Goal: Navigation & Orientation: Find specific page/section

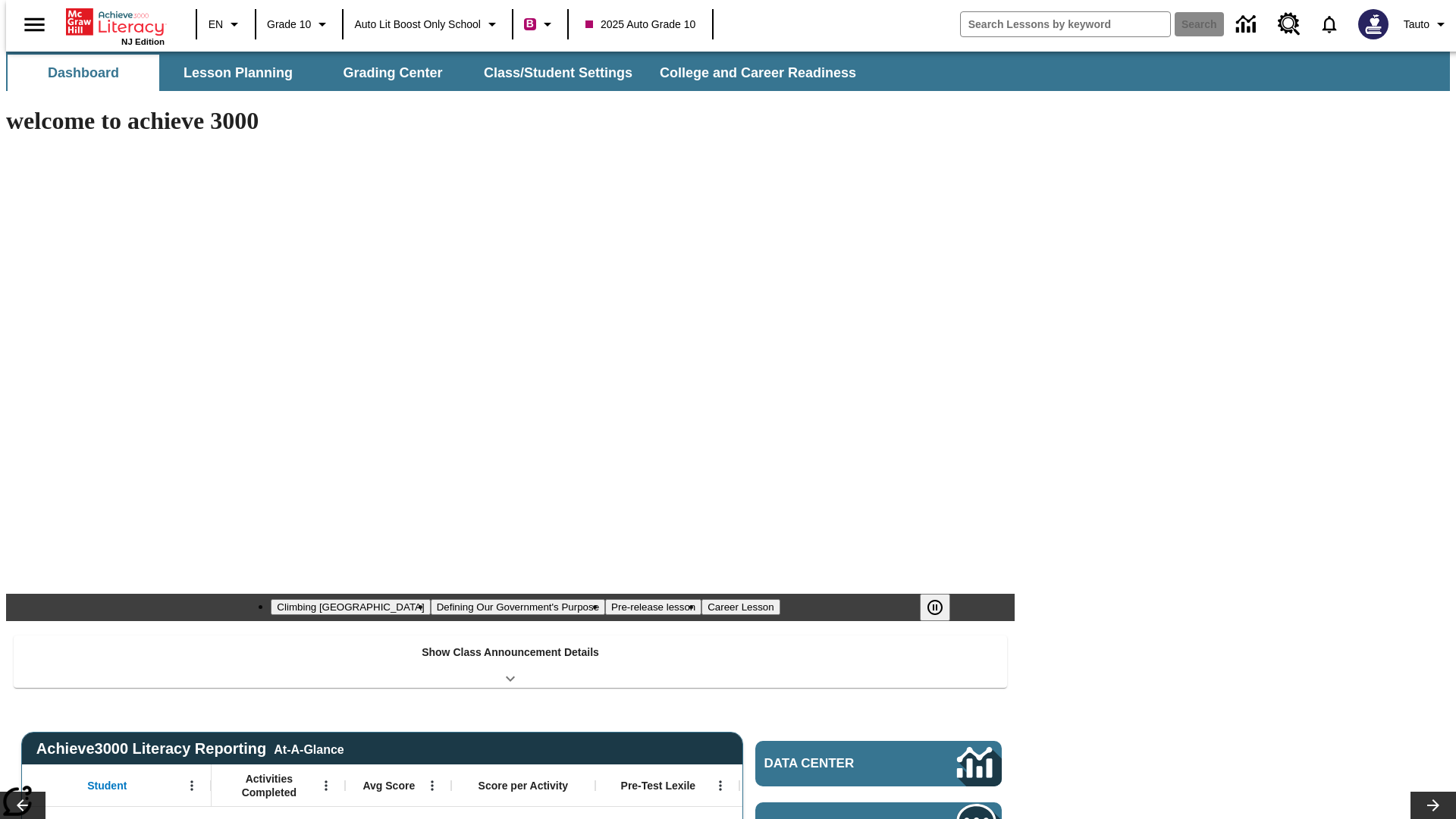
type input "-1"
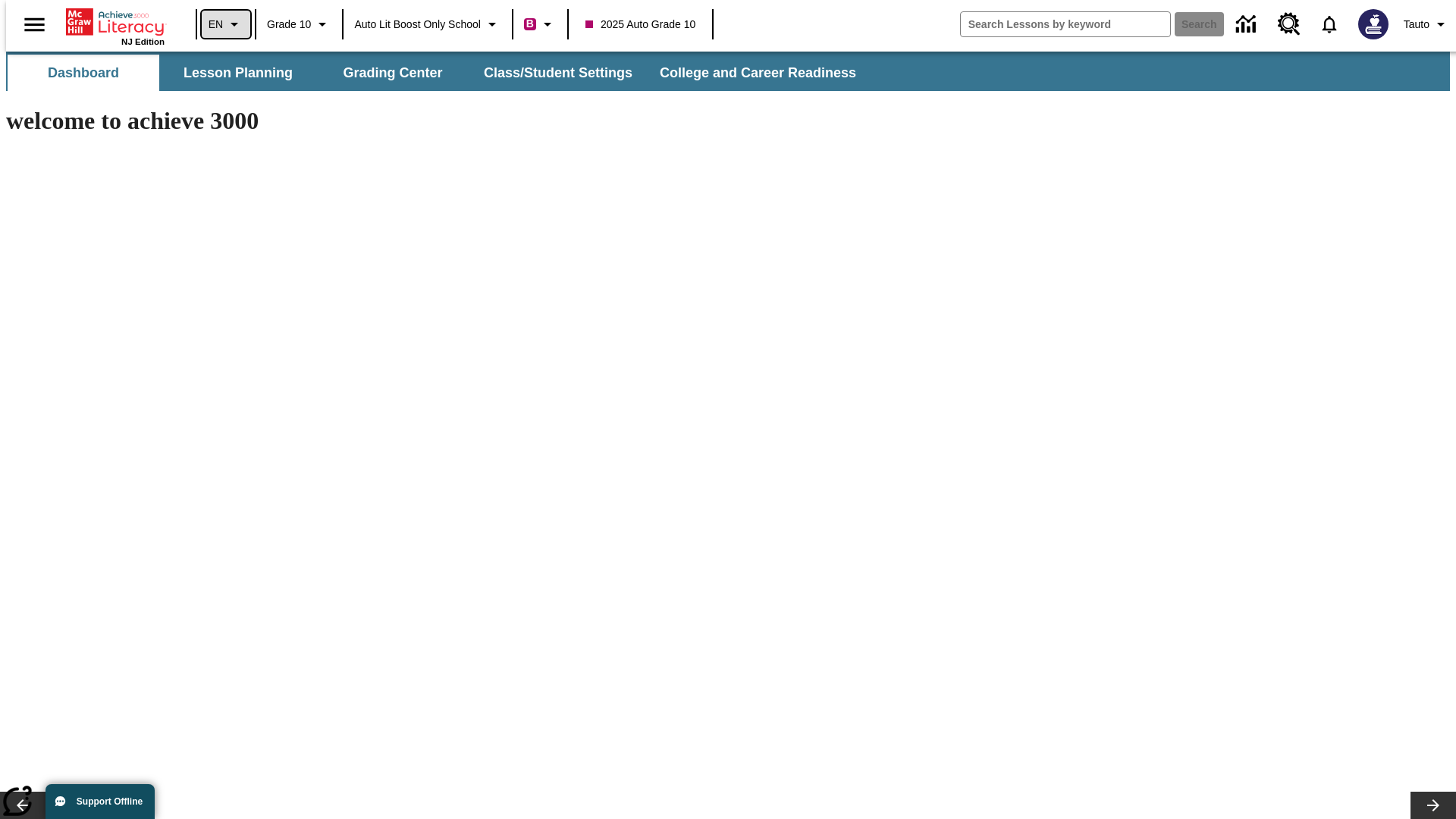
click at [225, 24] on icon "Language: EN, Select a language" at bounding box center [234, 24] width 18 height 18
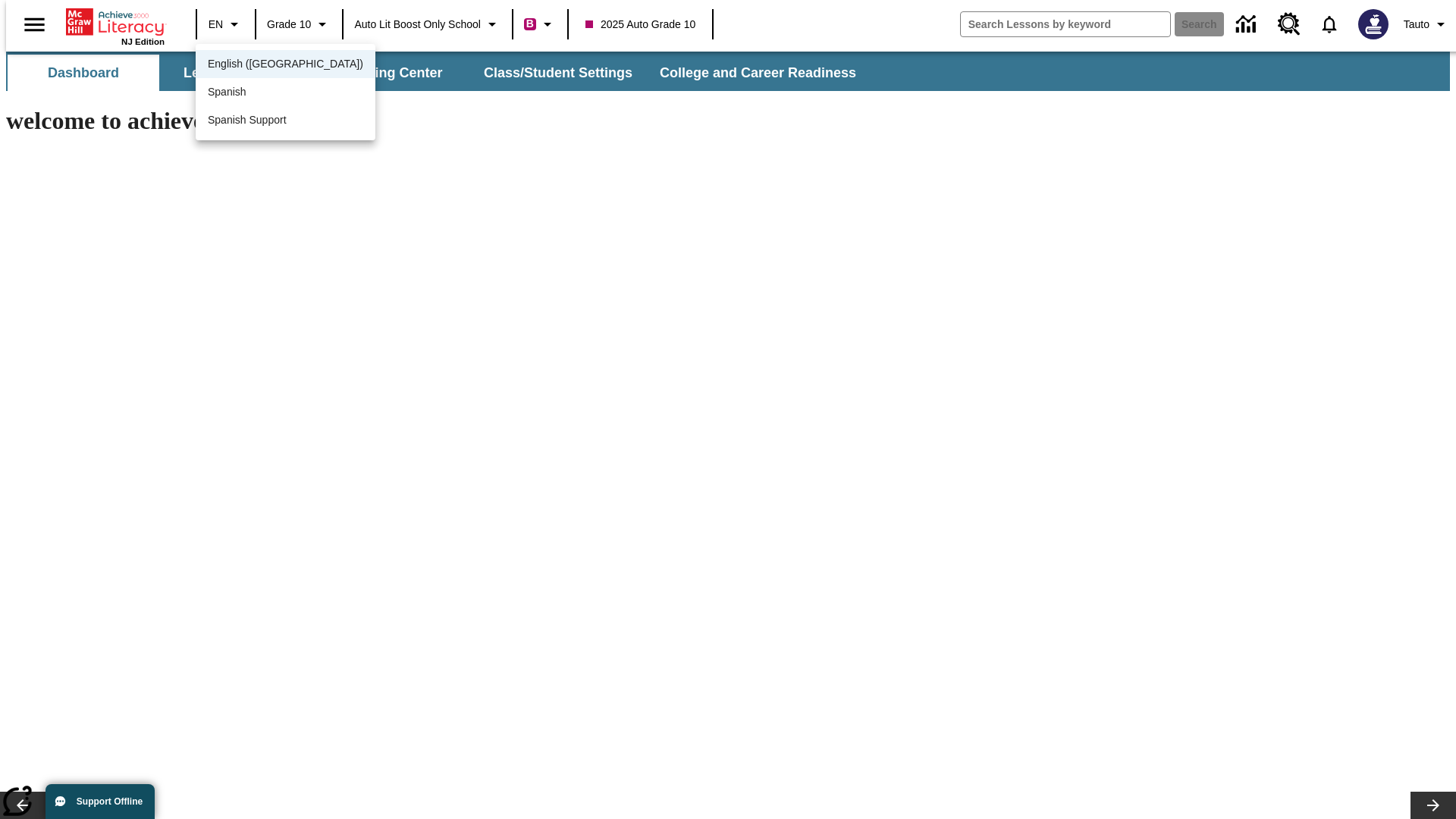
click at [253, 66] on span "English (US)" at bounding box center [285, 64] width 156 height 16
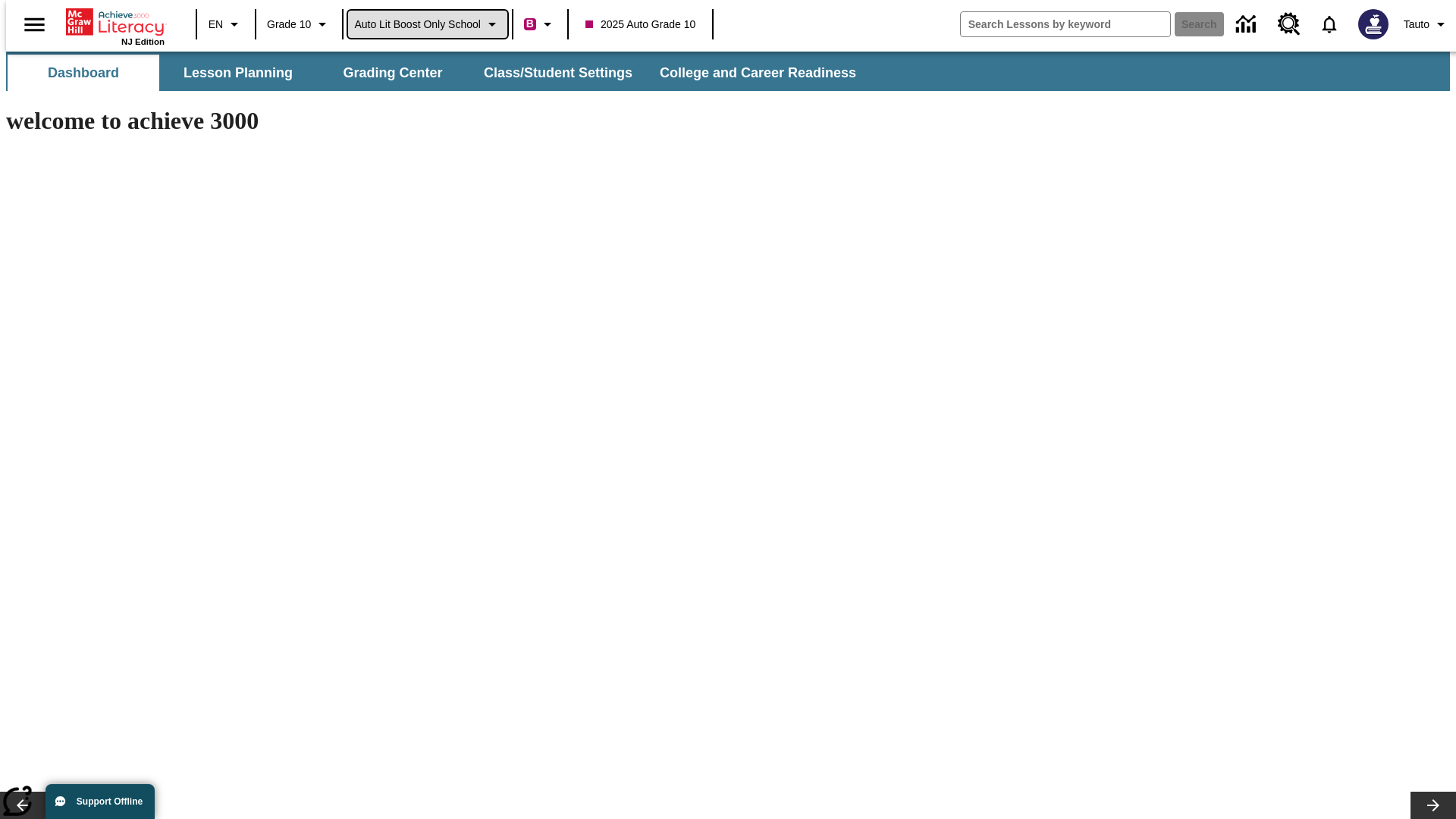
click at [427, 24] on span "Auto Lit Boost only School" at bounding box center [417, 24] width 126 height 16
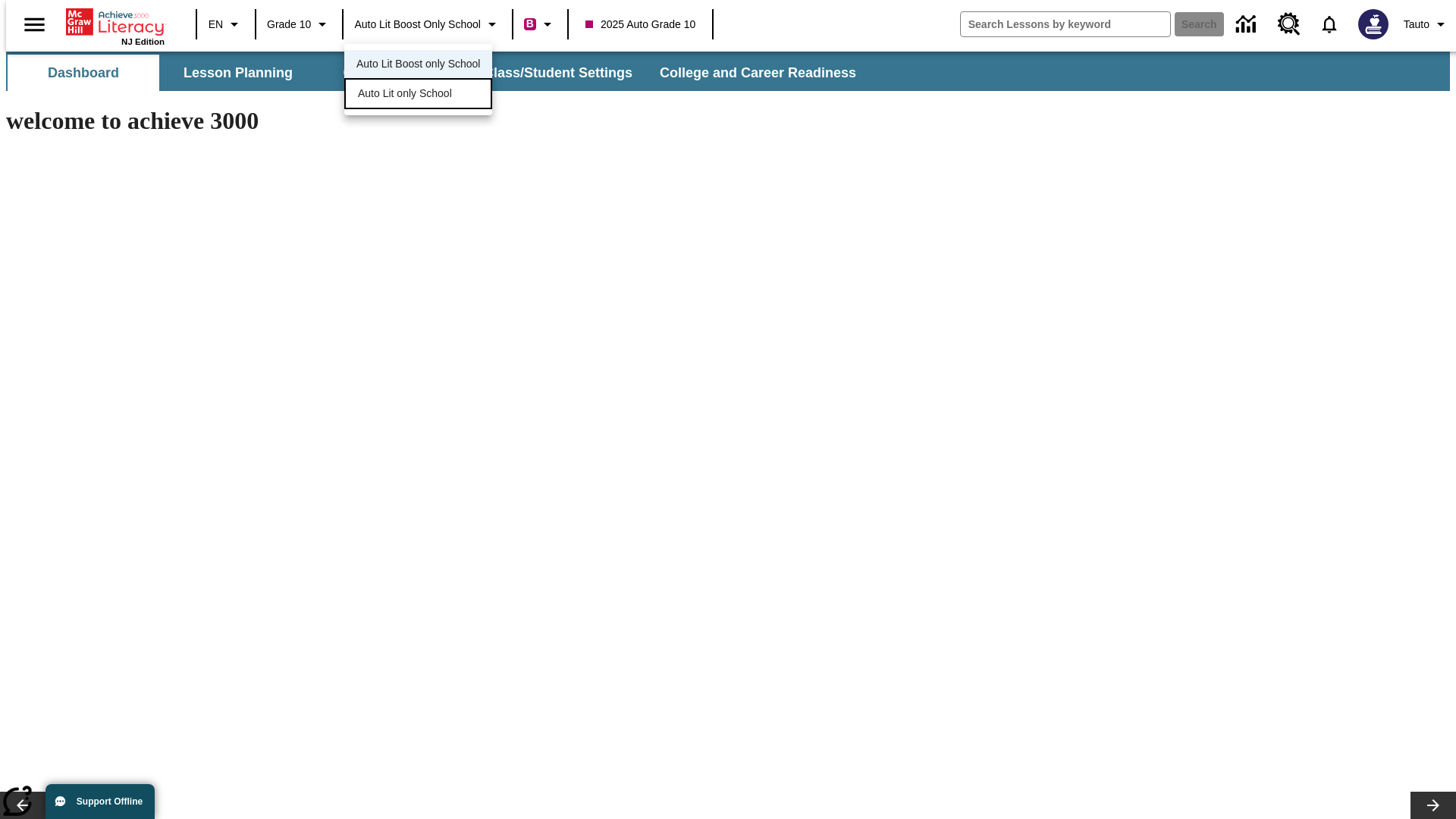
click at [406, 95] on span "Auto Lit only School" at bounding box center [404, 93] width 94 height 16
